Goal: Use online tool/utility: Utilize a website feature to perform a specific function

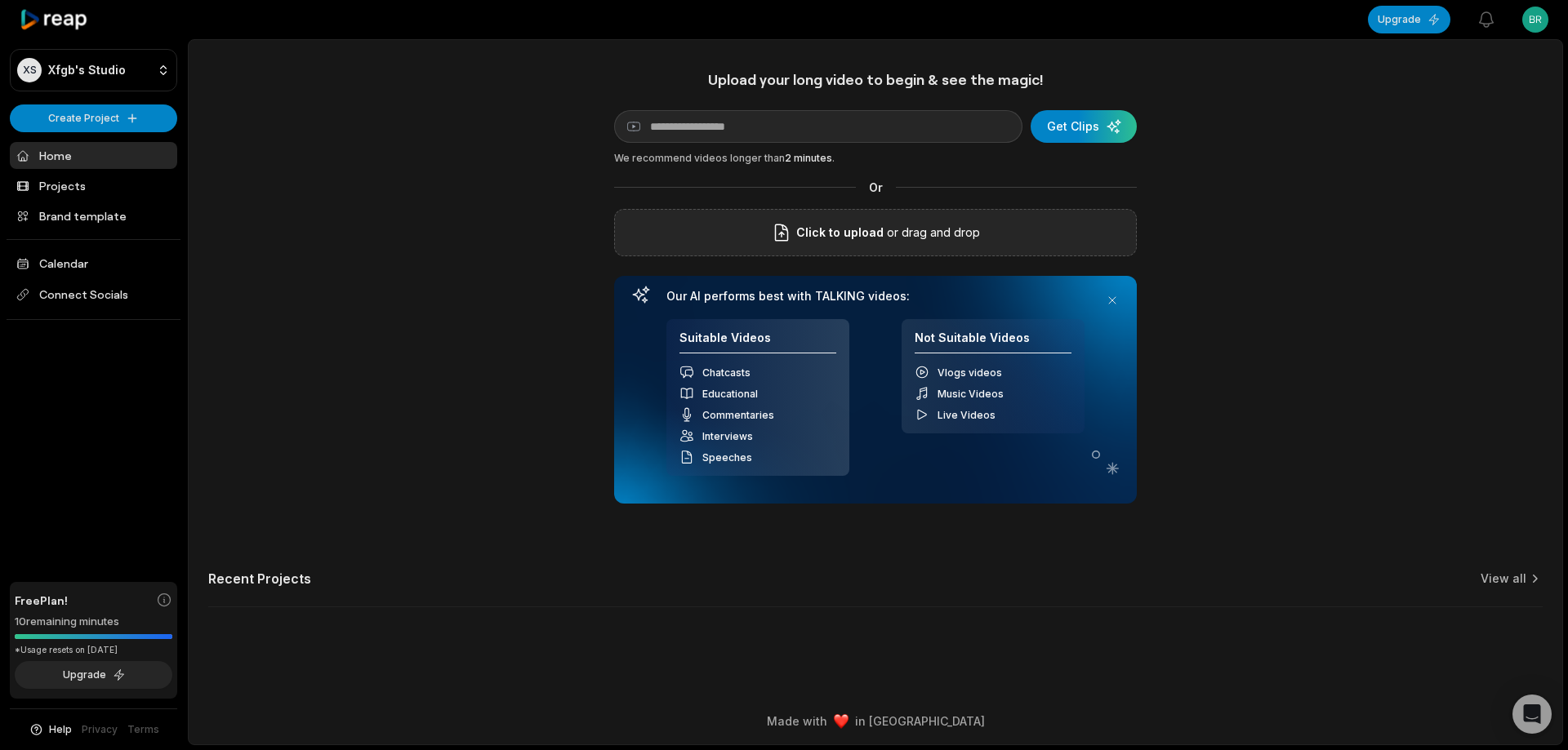
click at [743, 223] on div "Click to upload or drag and drop" at bounding box center [875, 233] width 523 height 48
click at [1066, 228] on div "Click to upload or drag and drop" at bounding box center [875, 233] width 523 height 48
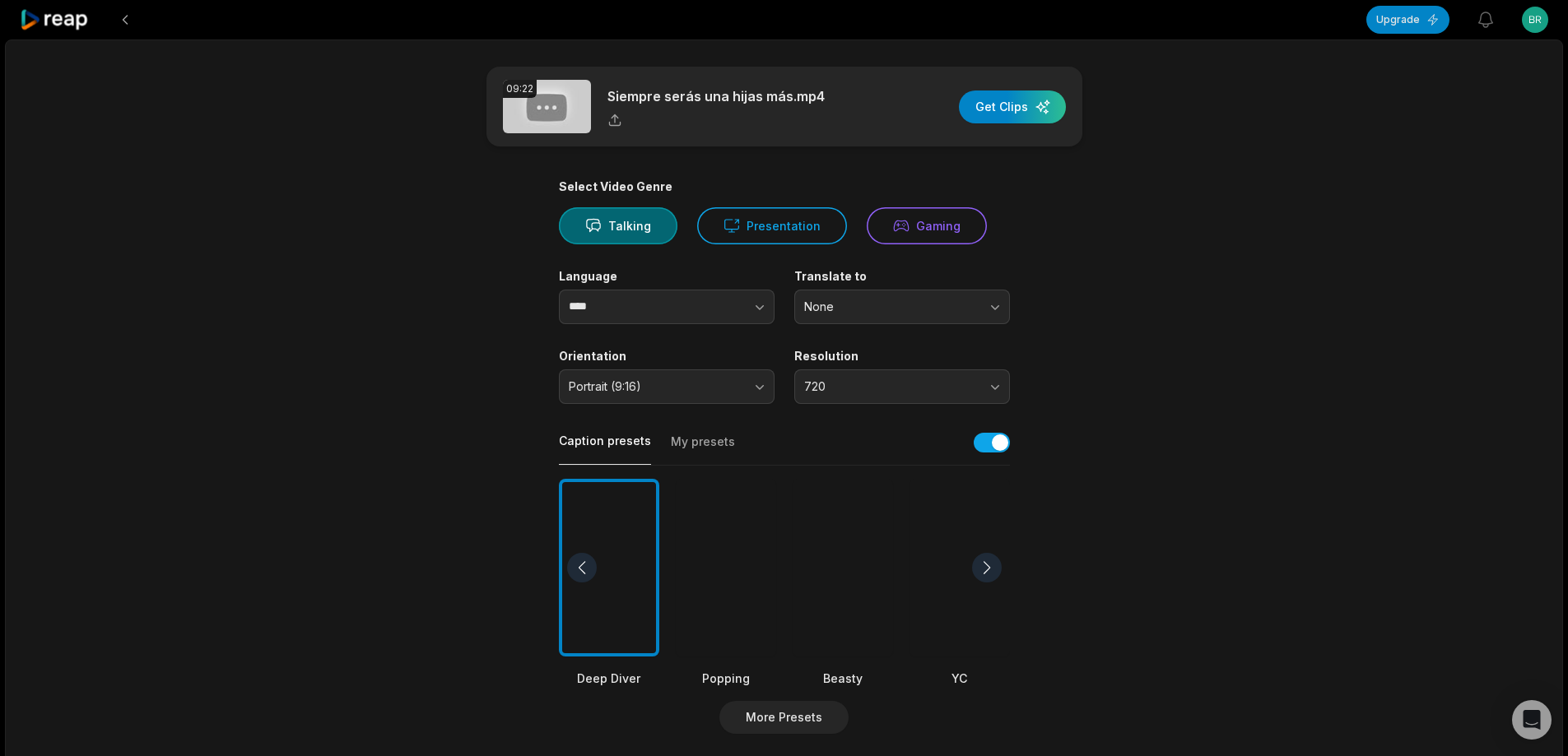
click at [833, 608] on div at bounding box center [843, 568] width 101 height 178
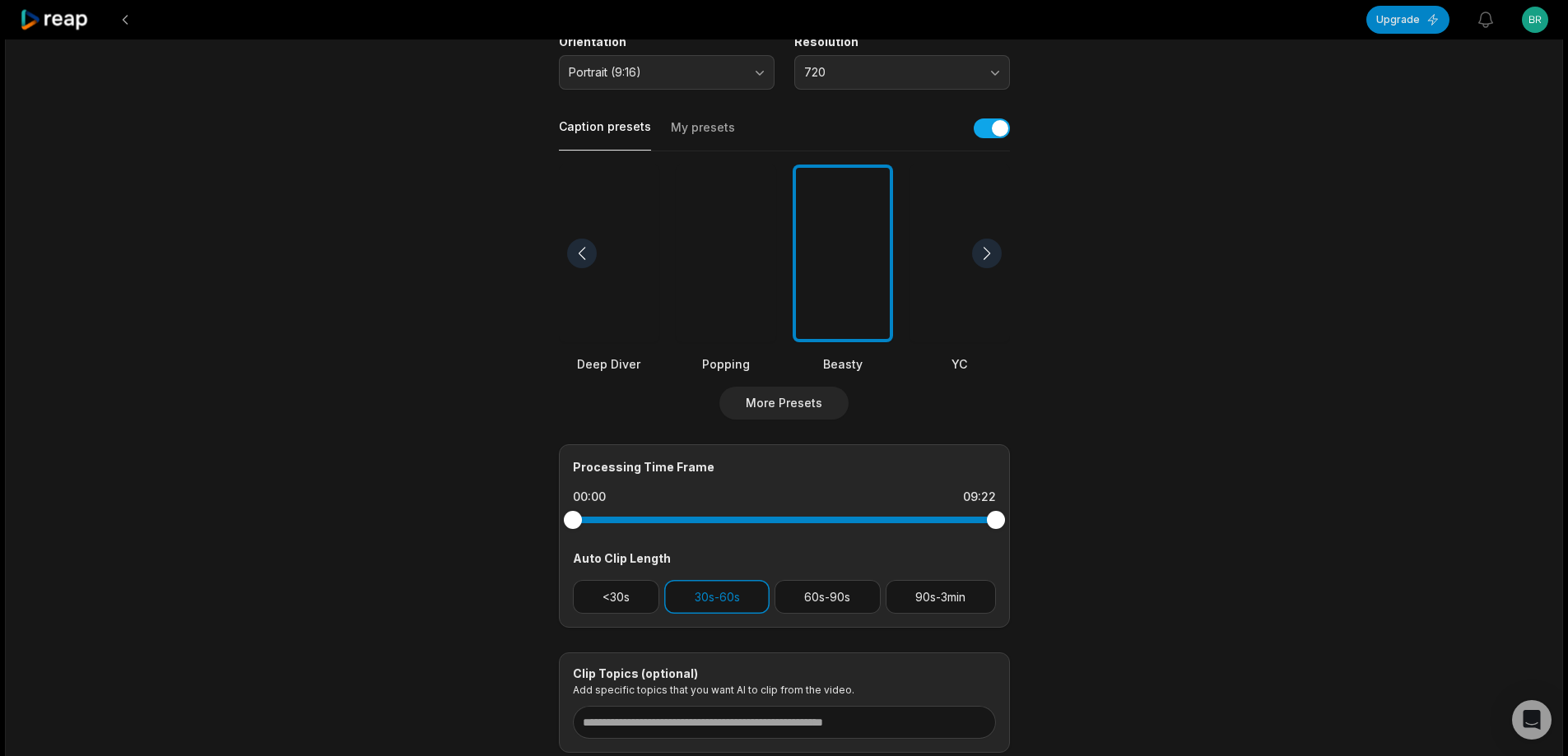
scroll to position [411, 0]
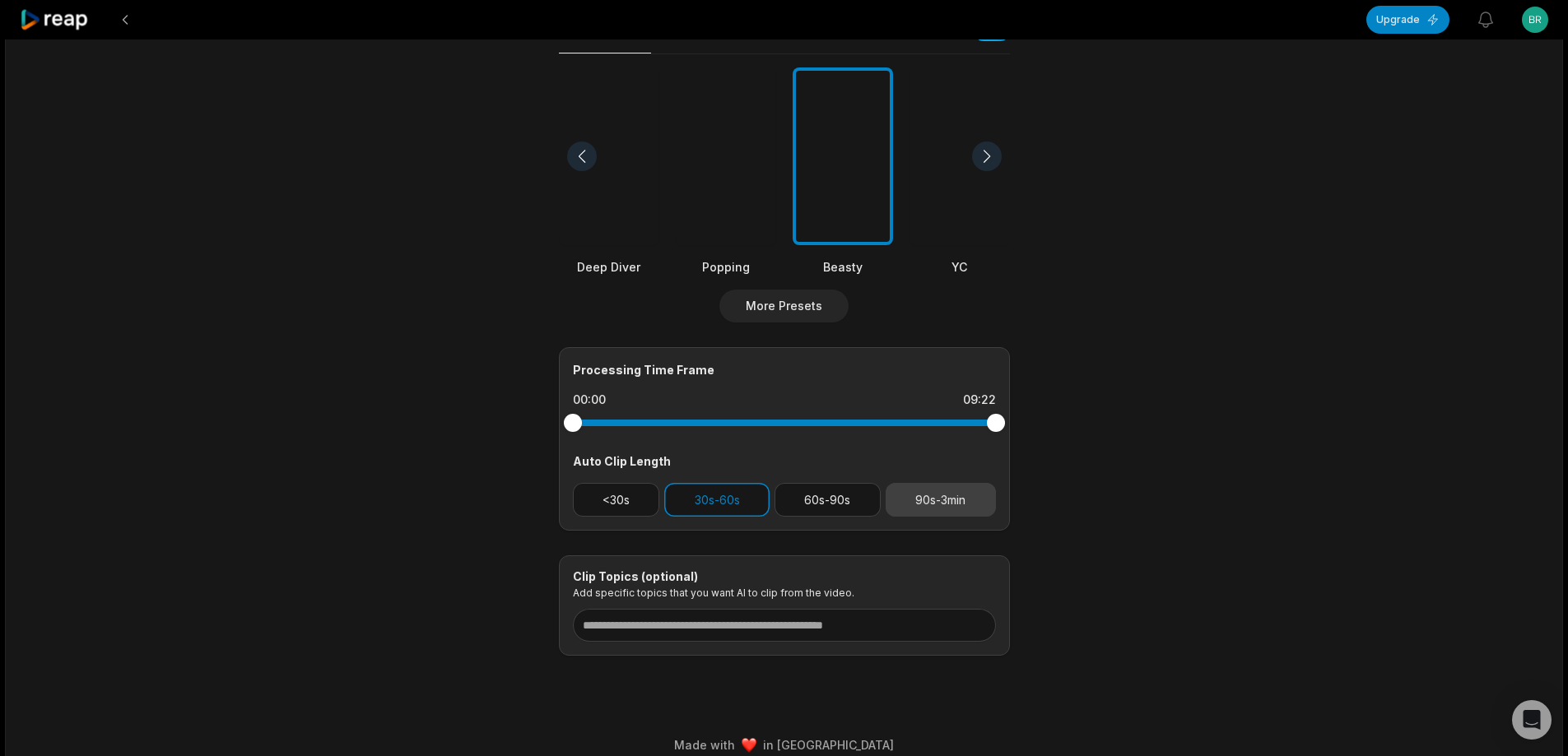
click at [970, 502] on button "90s-3min" at bounding box center [941, 500] width 111 height 34
click at [743, 497] on button "30s-60s" at bounding box center [717, 500] width 105 height 34
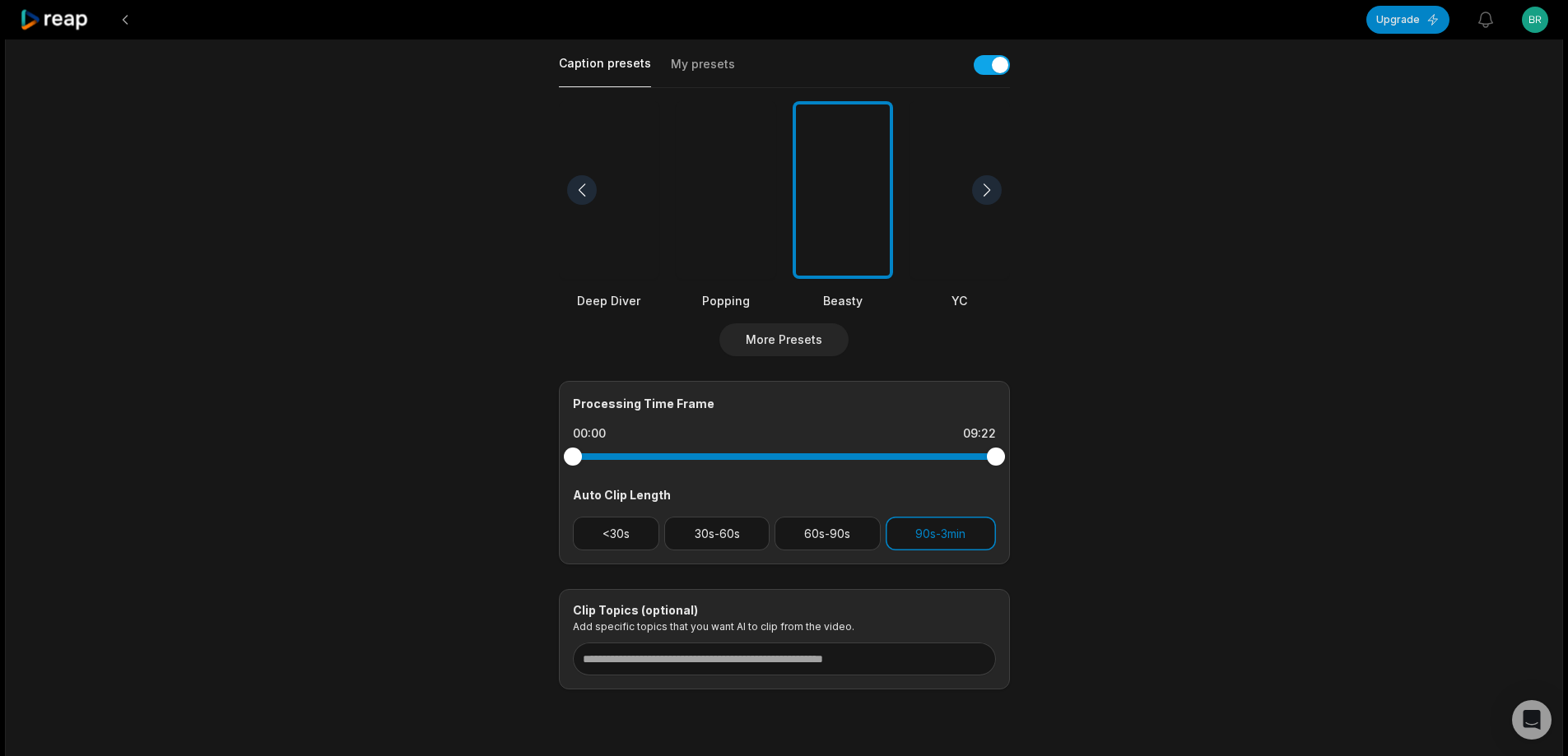
scroll to position [430, 0]
